Goal: Transaction & Acquisition: Purchase product/service

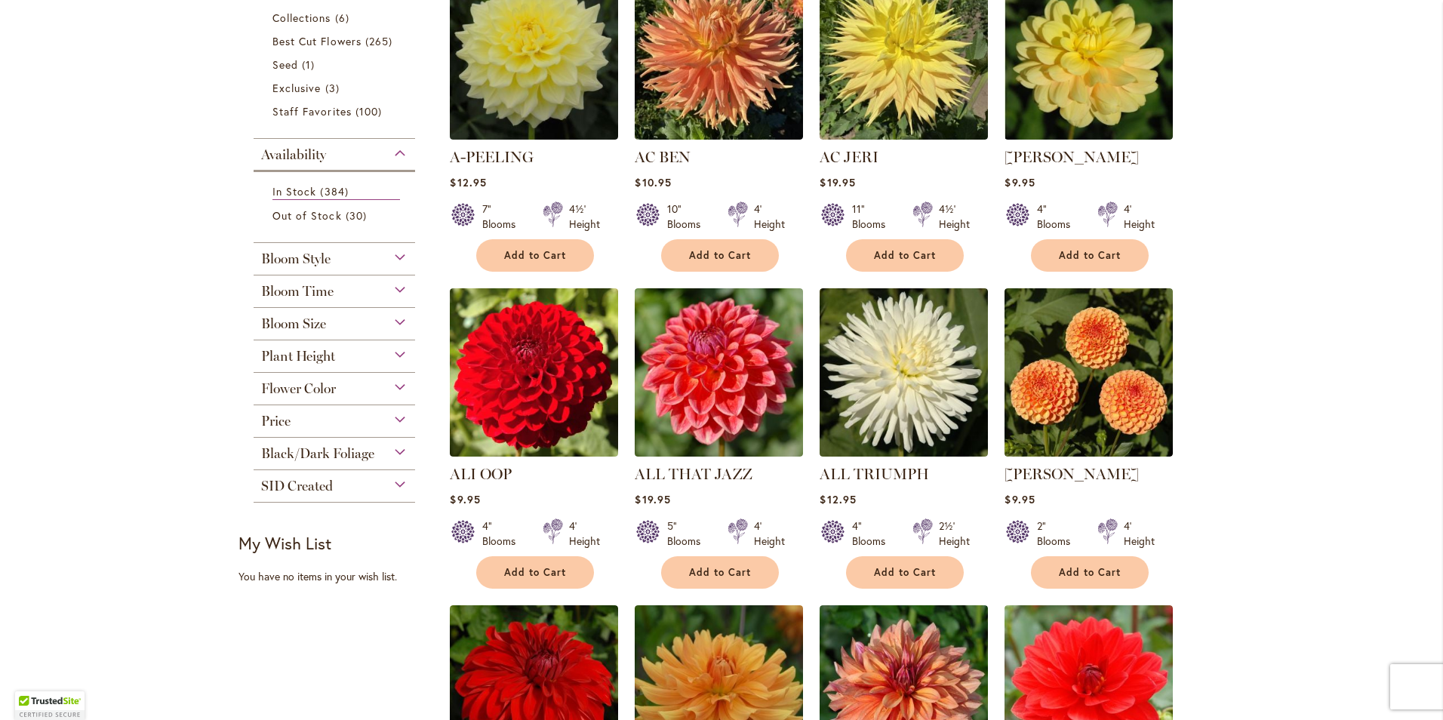
scroll to position [377, 0]
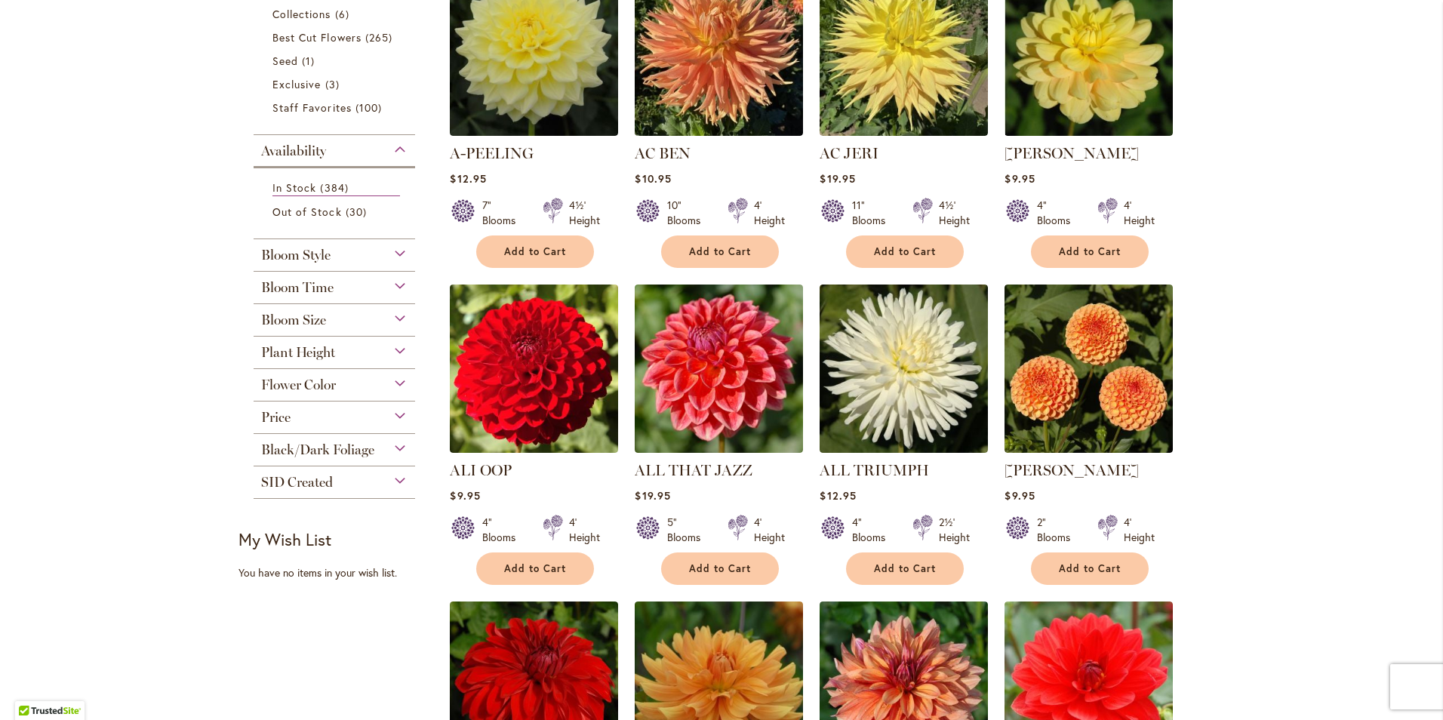
click at [312, 316] on span "Bloom Size" at bounding box center [293, 320] width 65 height 17
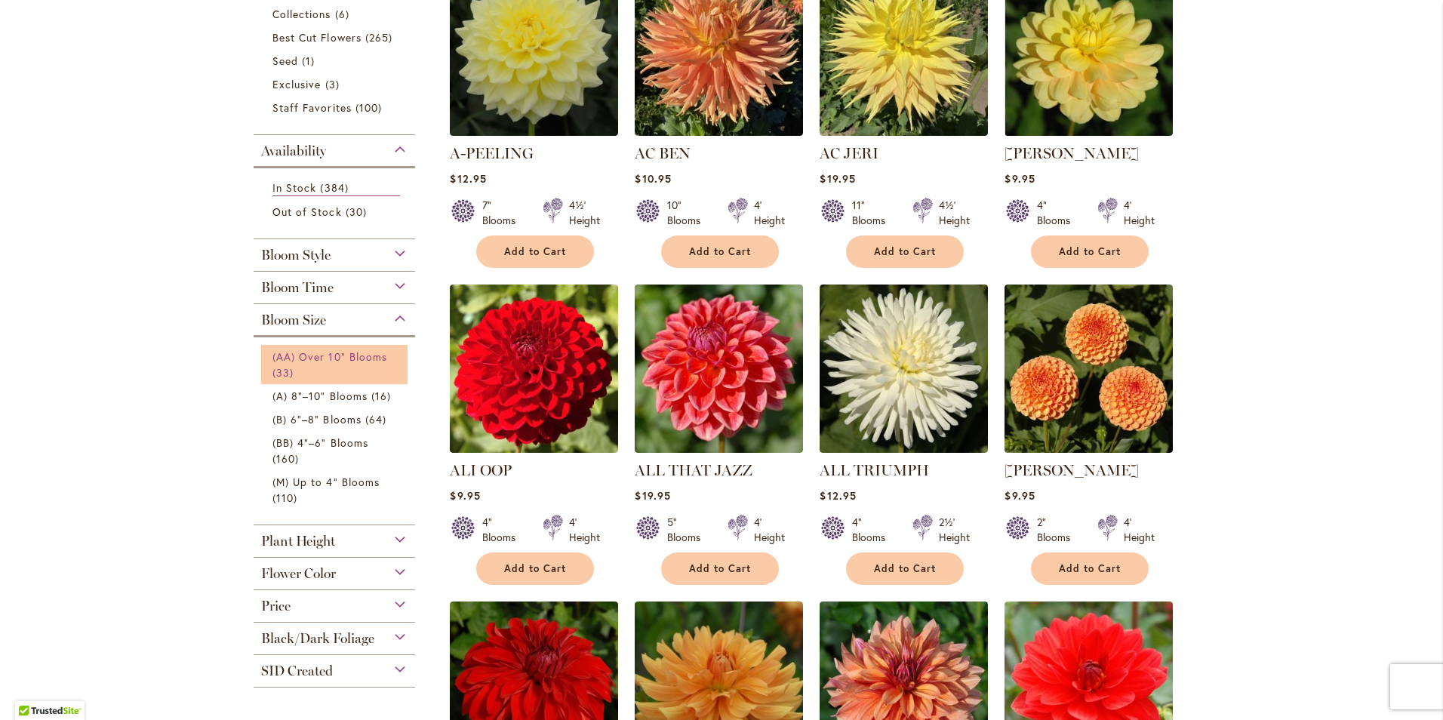
click at [313, 350] on span "(AA) Over 10" Blooms" at bounding box center [329, 356] width 115 height 14
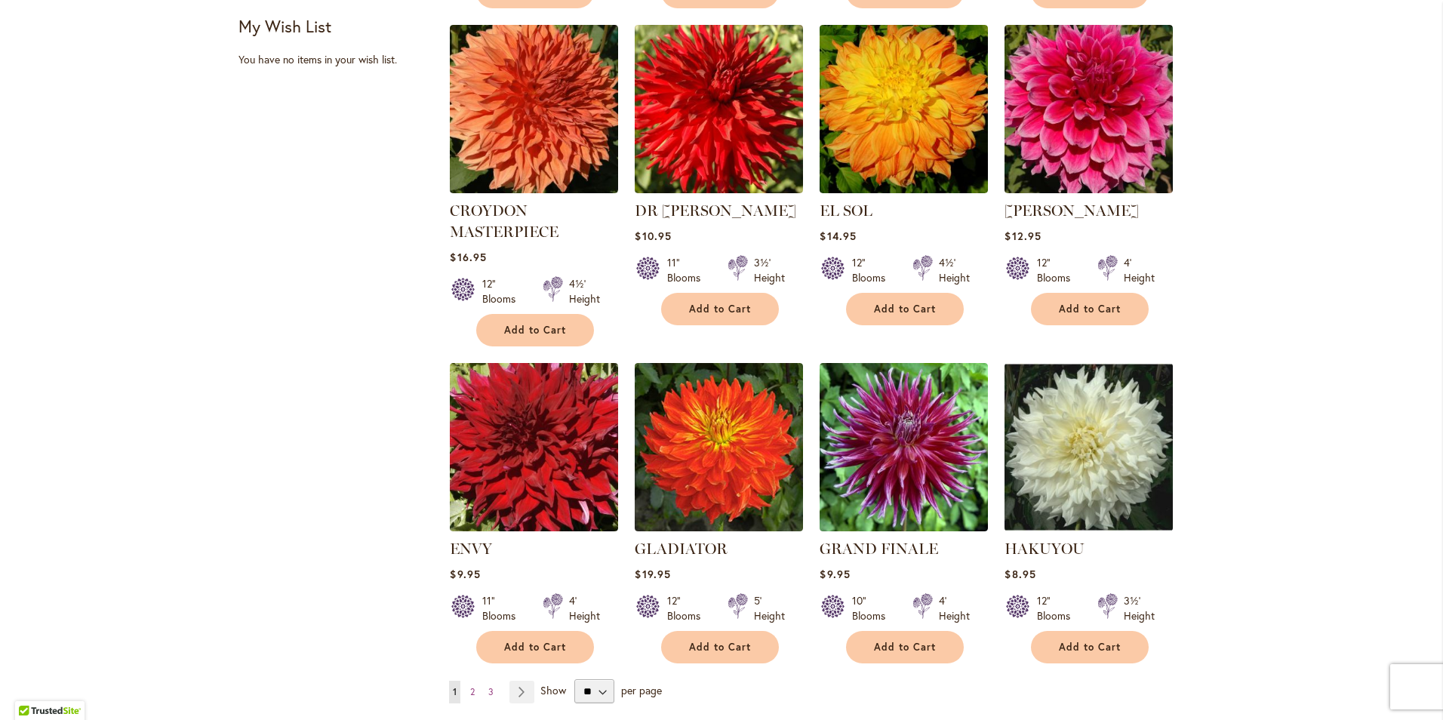
scroll to position [981, 0]
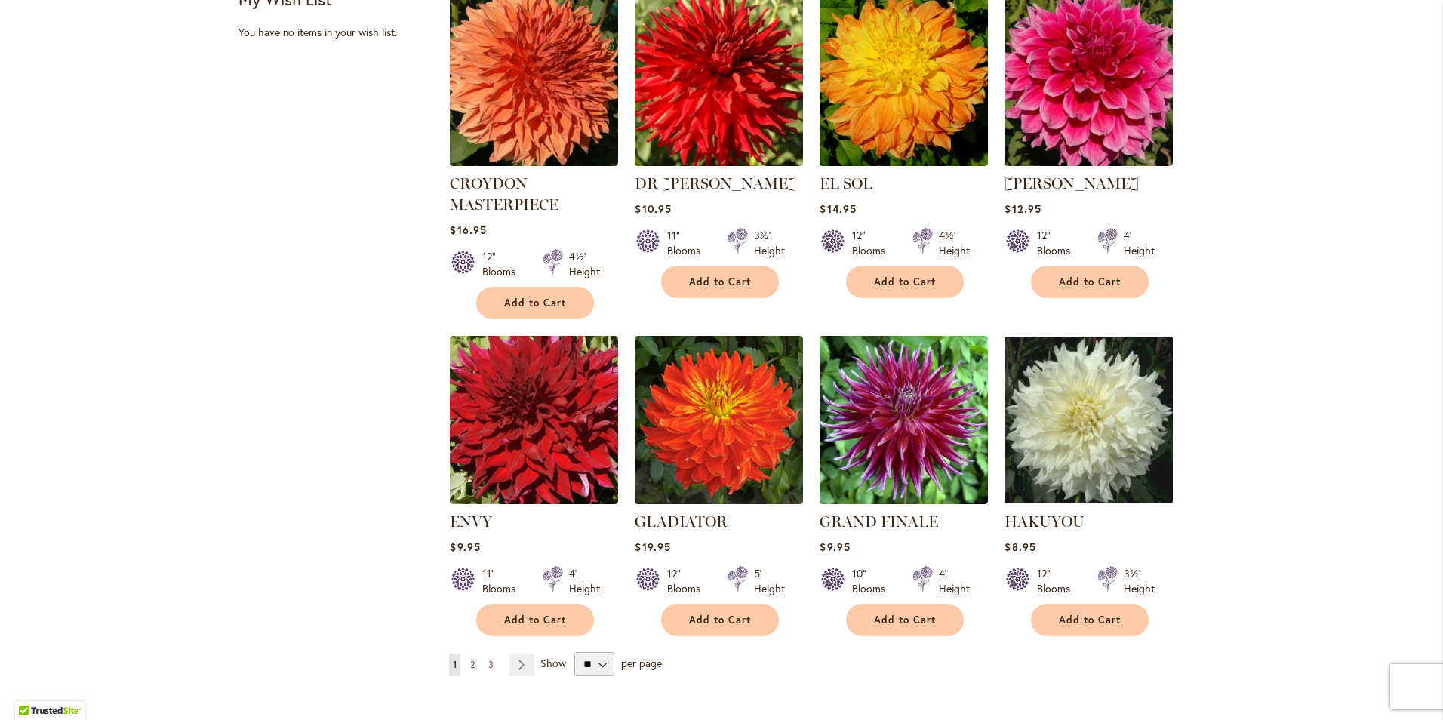
click at [472, 663] on link "Page 2" at bounding box center [472, 664] width 12 height 23
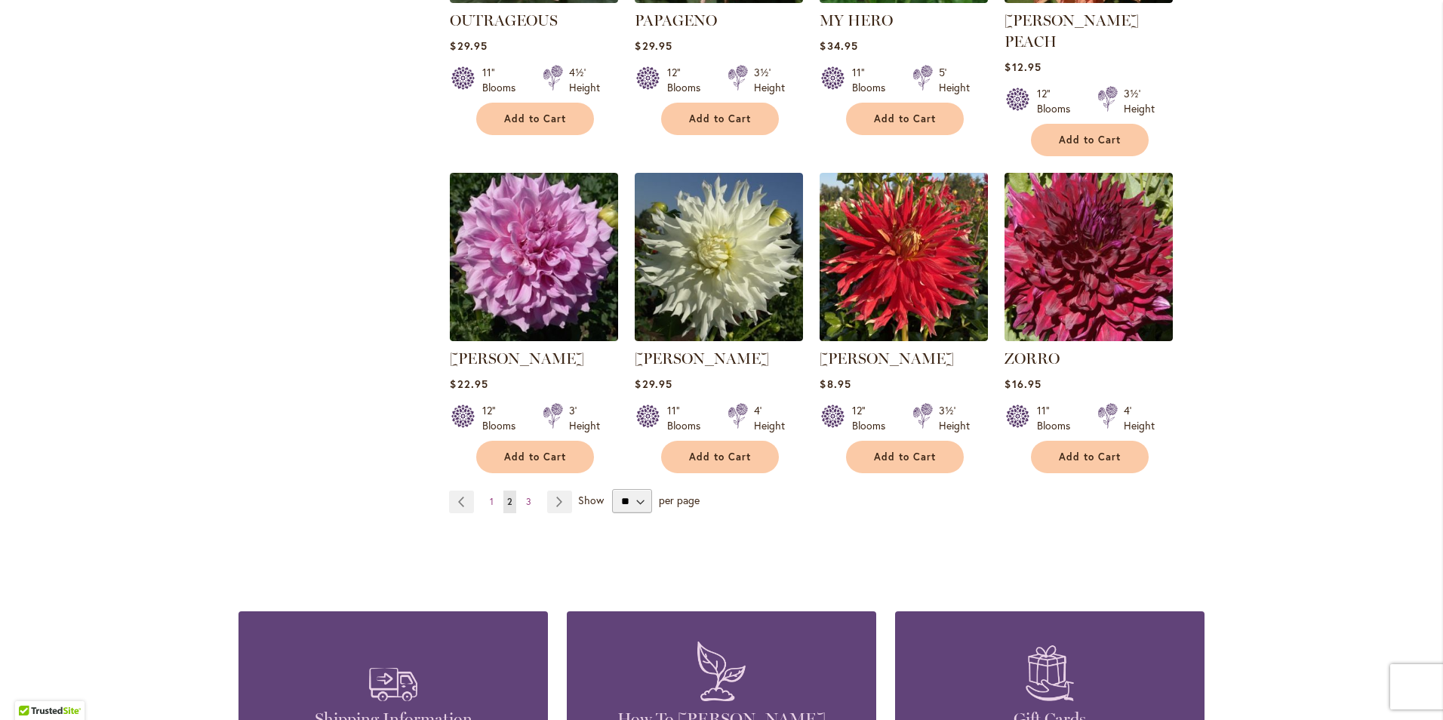
scroll to position [1207, 0]
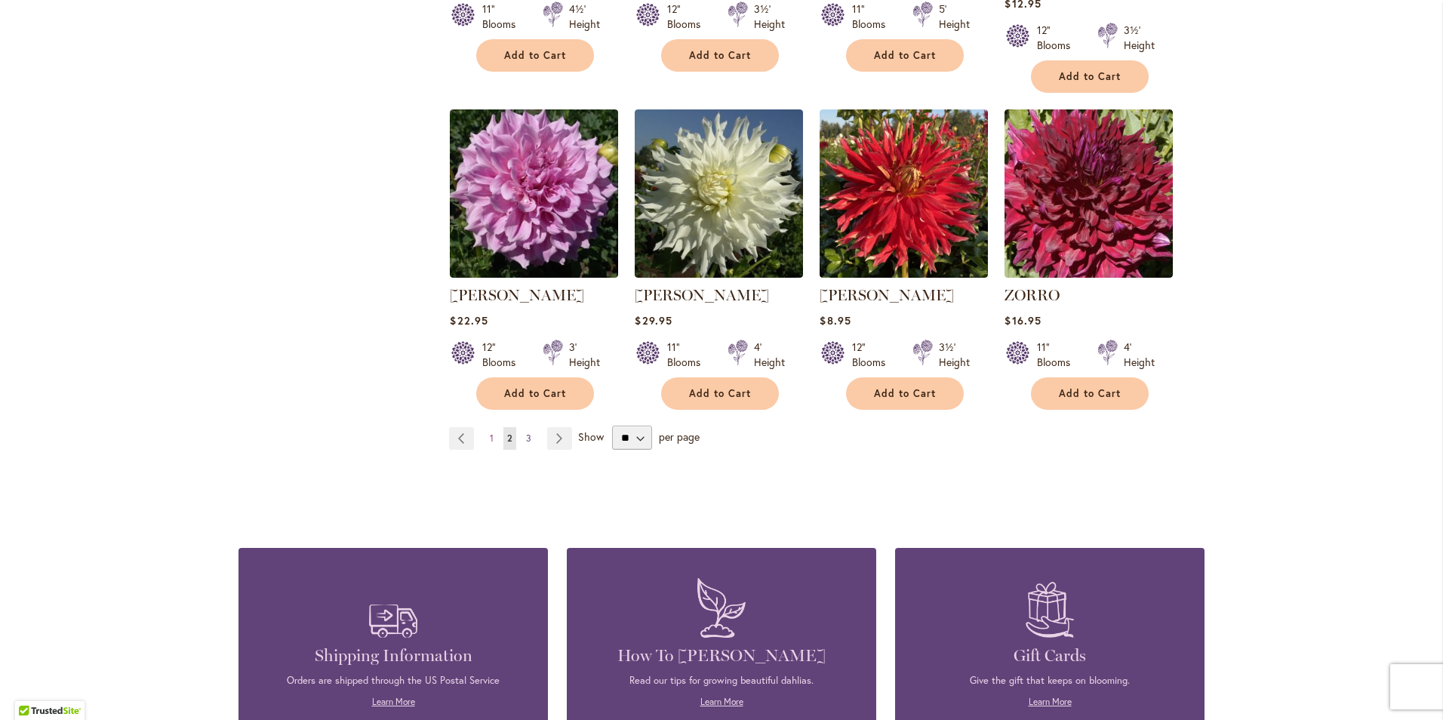
click at [526, 432] on span "3" at bounding box center [528, 437] width 5 height 11
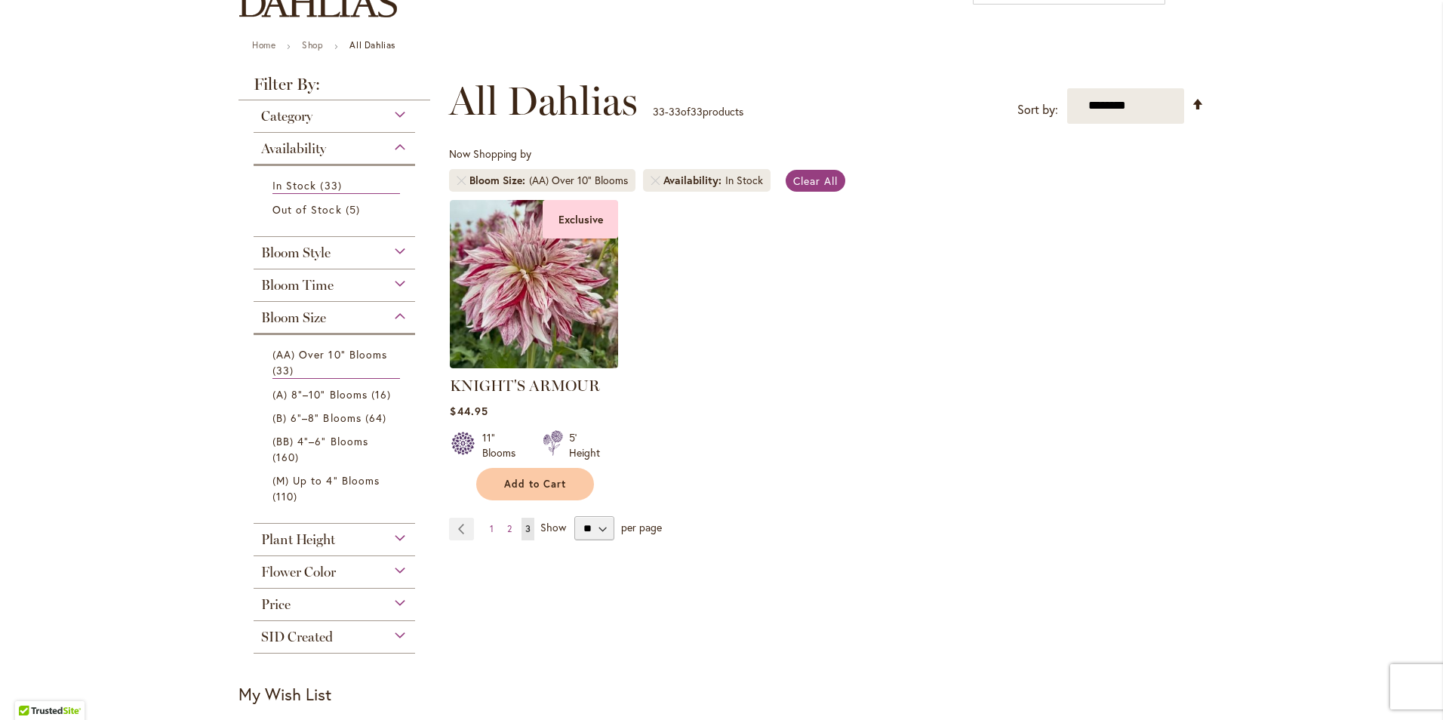
scroll to position [151, 0]
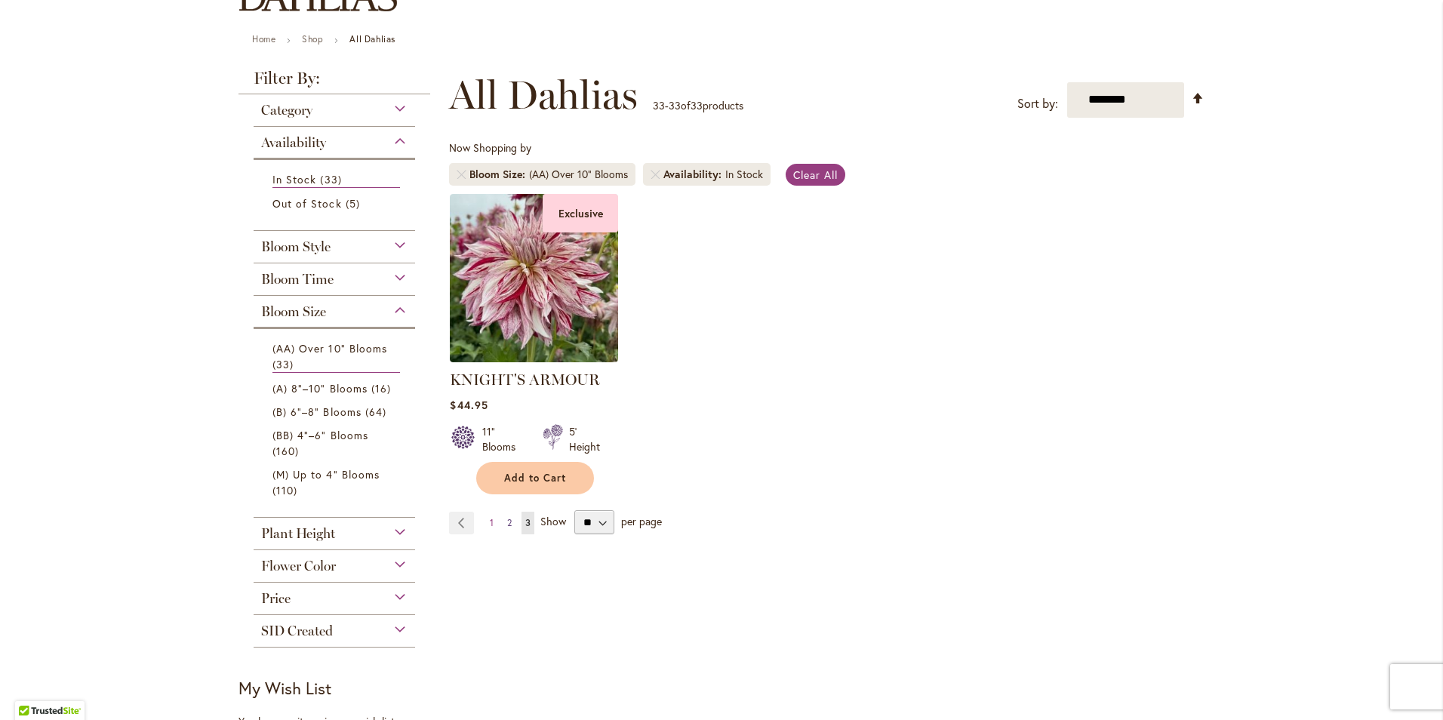
click at [507, 524] on span "2" at bounding box center [509, 522] width 5 height 11
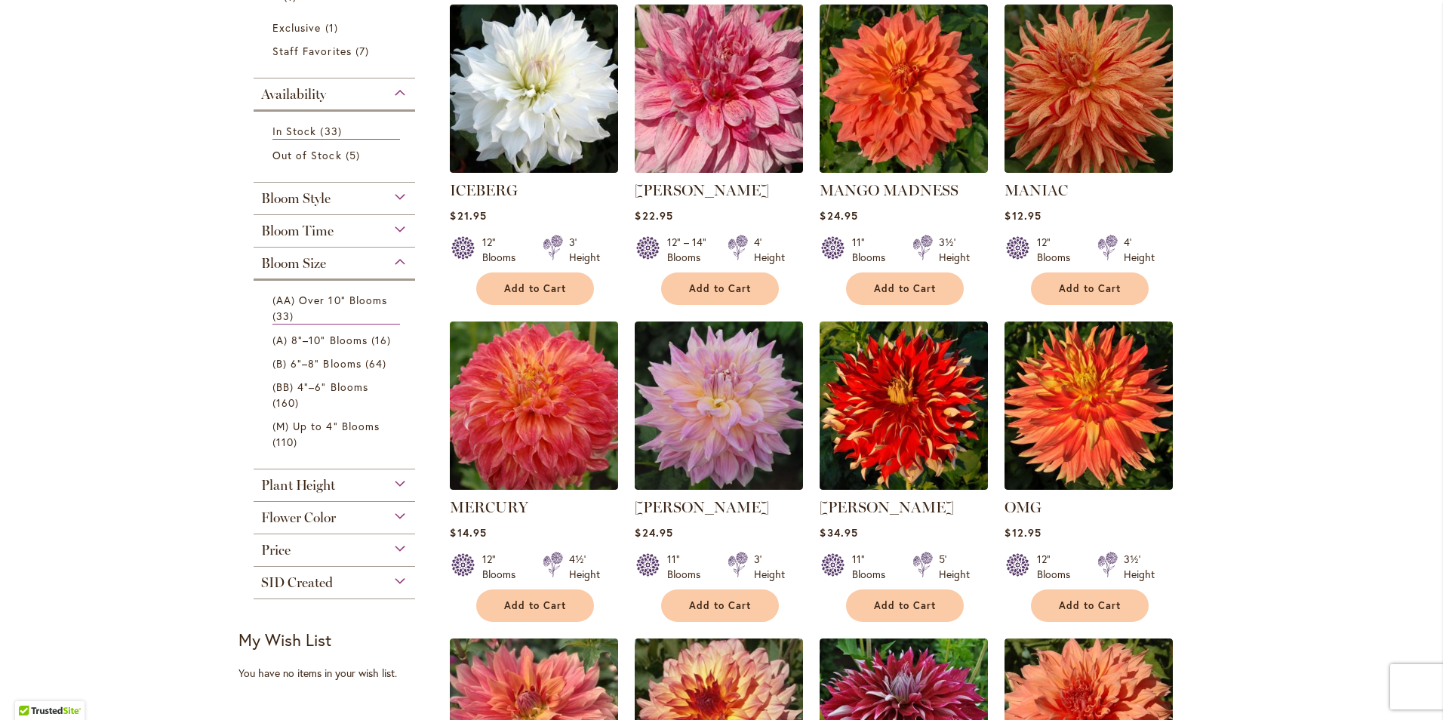
scroll to position [377, 0]
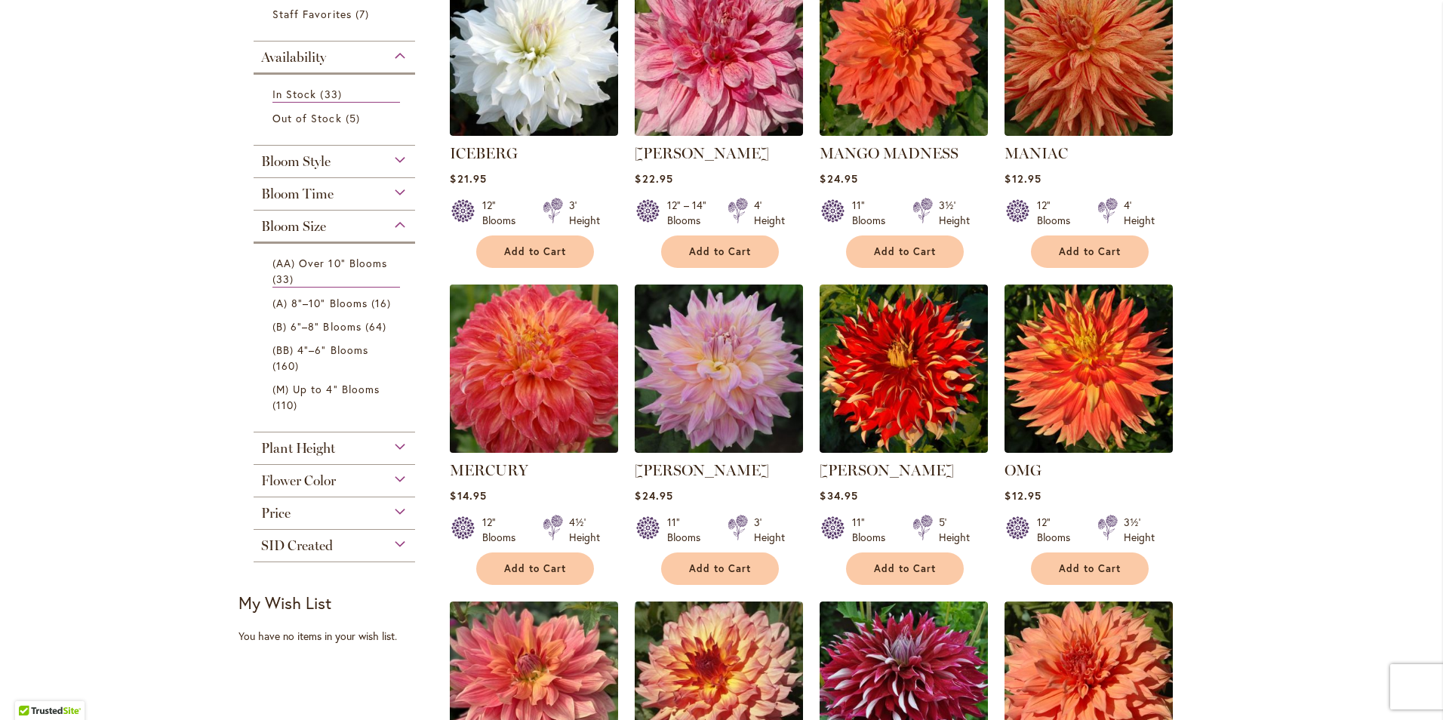
click at [538, 391] on img at bounding box center [534, 368] width 177 height 177
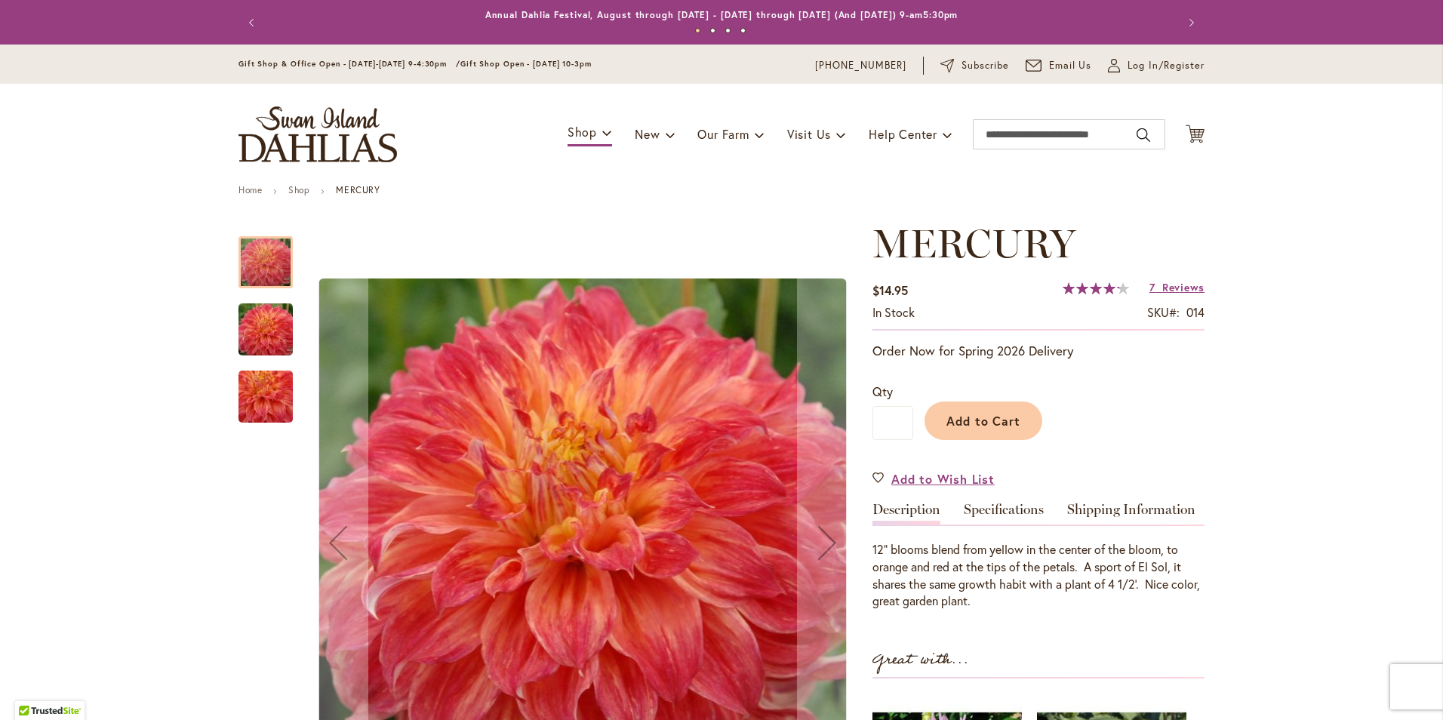
click at [261, 340] on img "Mercury" at bounding box center [265, 330] width 109 height 72
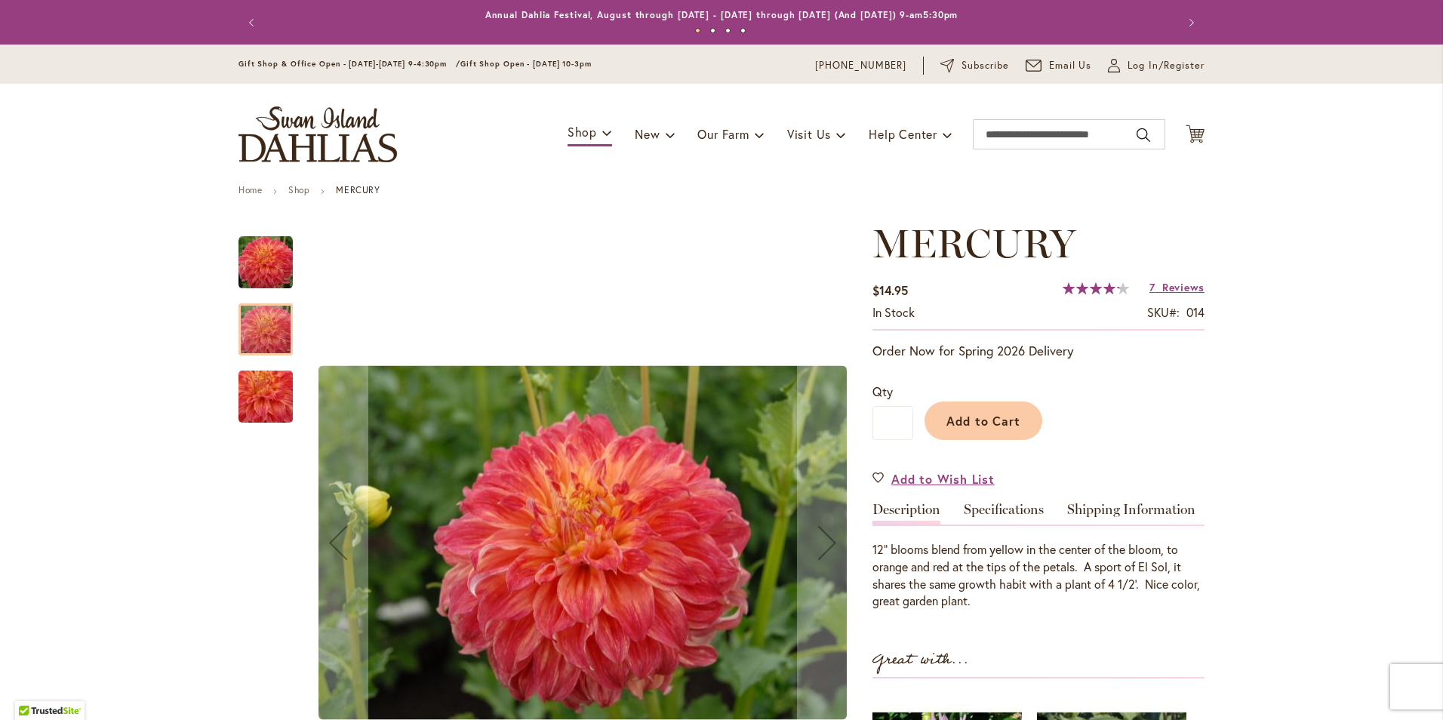
click at [254, 377] on img "Mercury" at bounding box center [265, 397] width 109 height 100
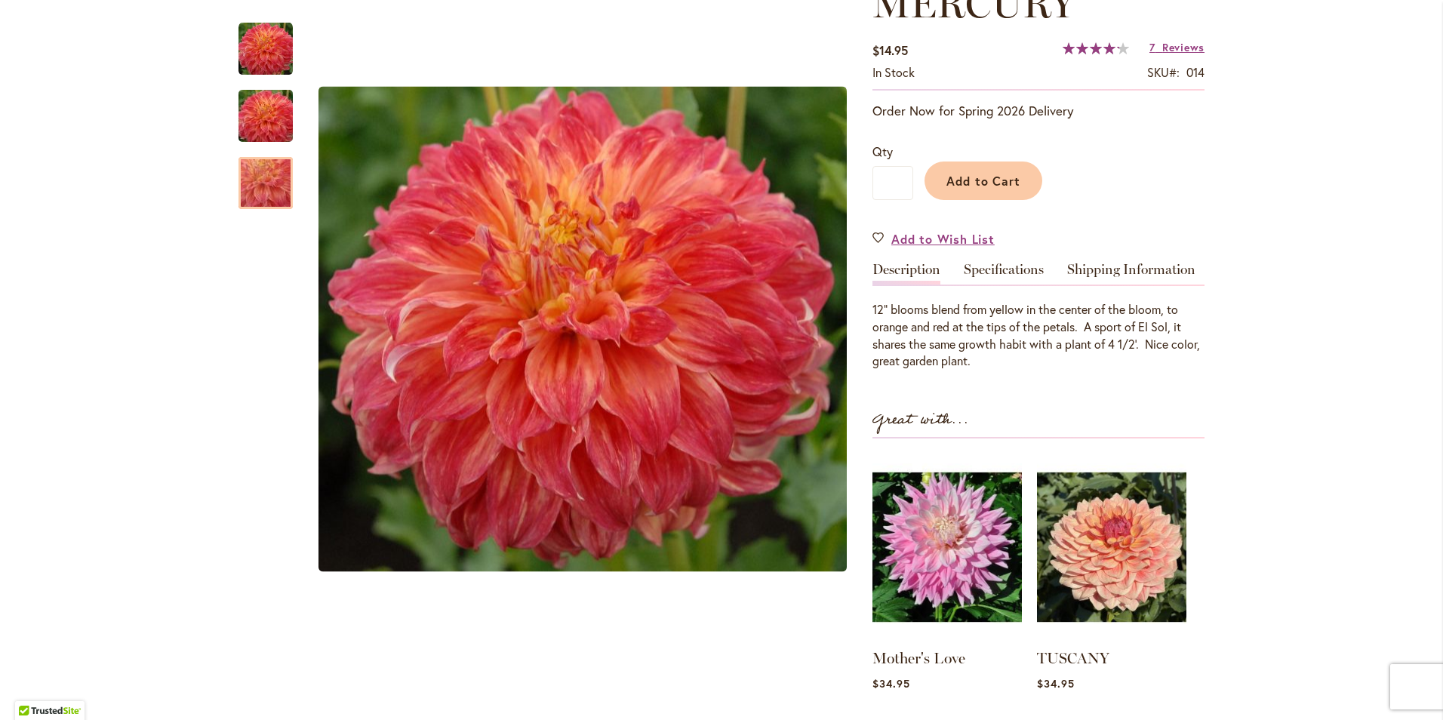
scroll to position [302, 0]
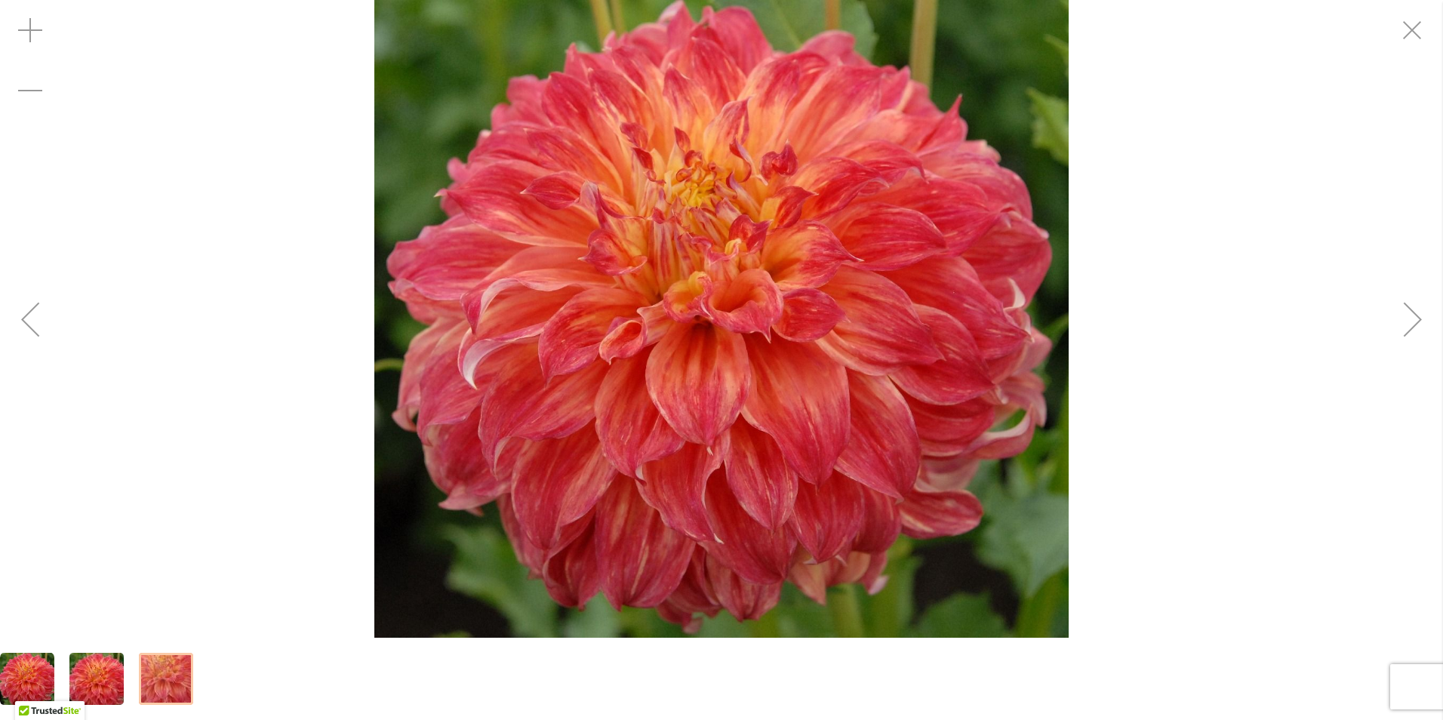
click at [103, 669] on img "Mercury" at bounding box center [96, 679] width 109 height 72
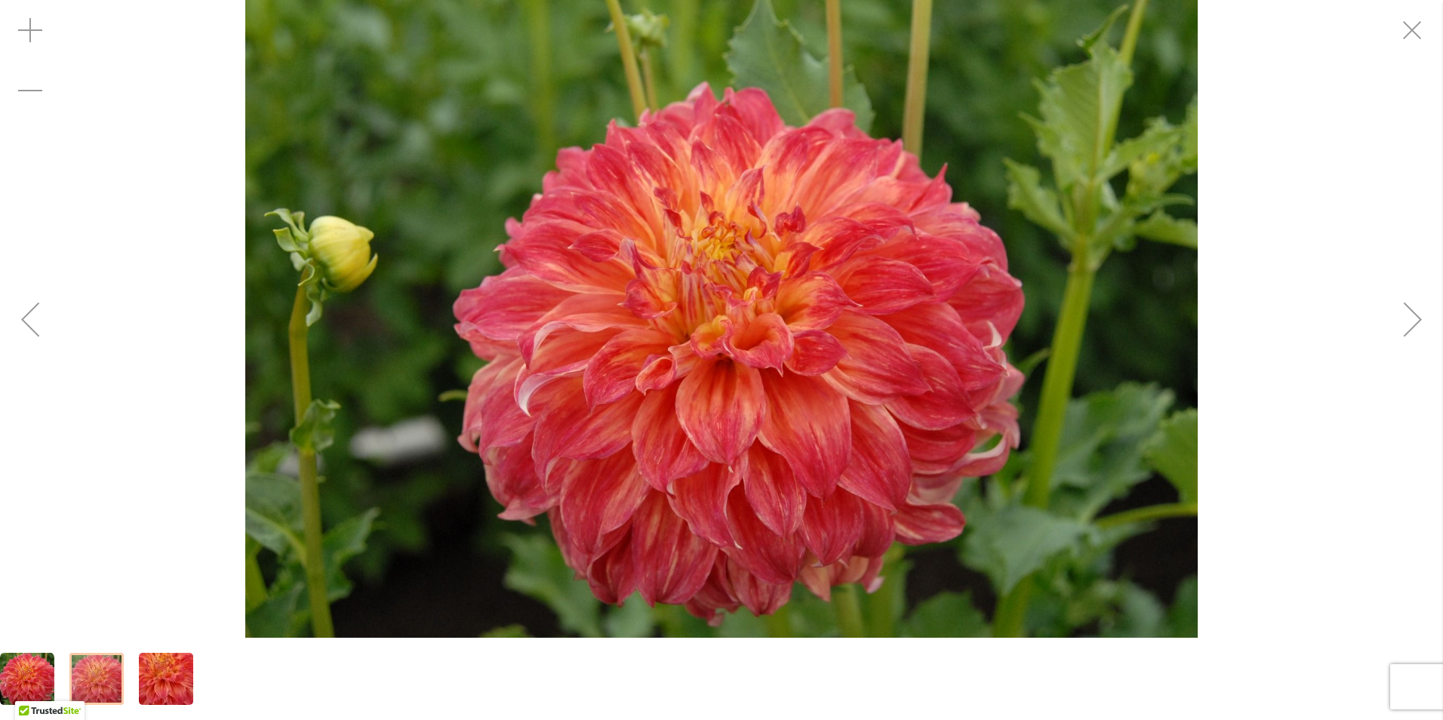
click at [141, 675] on img "Mercury" at bounding box center [166, 679] width 109 height 100
